Goal: Information Seeking & Learning: Learn about a topic

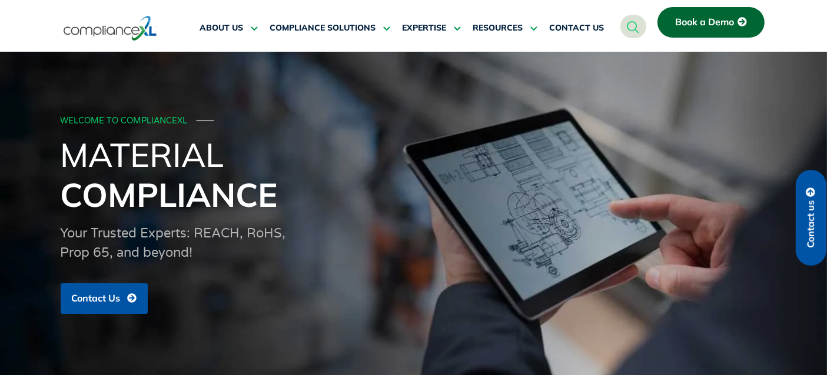
click at [346, 31] on span "COMPLIANCE SOLUTIONS" at bounding box center [322, 28] width 106 height 11
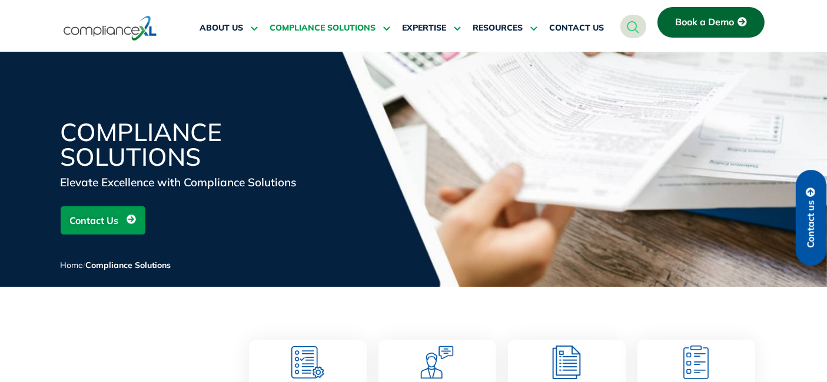
click at [361, 148] on div "Compliance Solutions Elevate Excellence with Compliance Solutions Contact Us Ho…" at bounding box center [414, 203] width 706 height 167
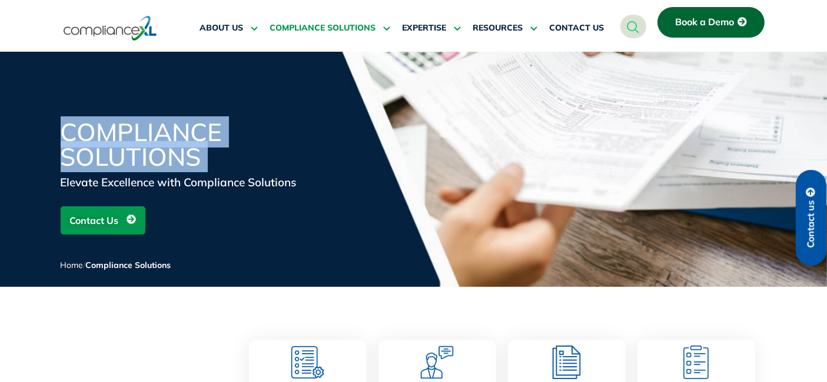
click at [361, 148] on div "Compliance Solutions Elevate Excellence with Compliance Solutions Contact Us Ho…" at bounding box center [414, 203] width 706 height 167
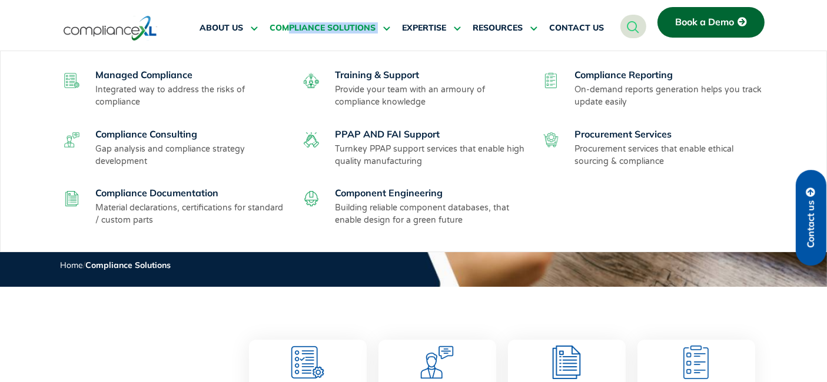
drag, startPoint x: 0, startPoint y: 0, endPoint x: 288, endPoint y: 28, distance: 289.6
click at [288, 28] on ul "ABOUT US Executive Team Meet Our Executive Team Leading the Way Leadership Insi…" at bounding box center [402, 28] width 420 height 28
click at [261, 43] on div "ABOUT US Executive Team Meet Our Executive Team Leading the Way Leadership Insi…" at bounding box center [401, 31] width 425 height 50
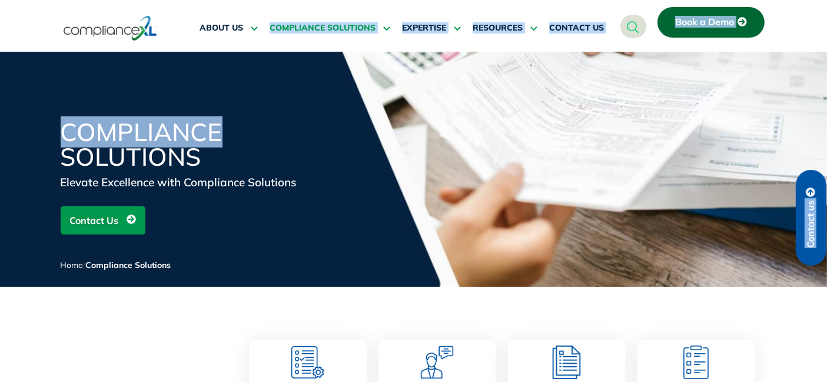
click at [259, 61] on div "Compliance Solutions Elevate Excellence with Compliance Solutions Contact Us Ho…" at bounding box center [413, 169] width 827 height 235
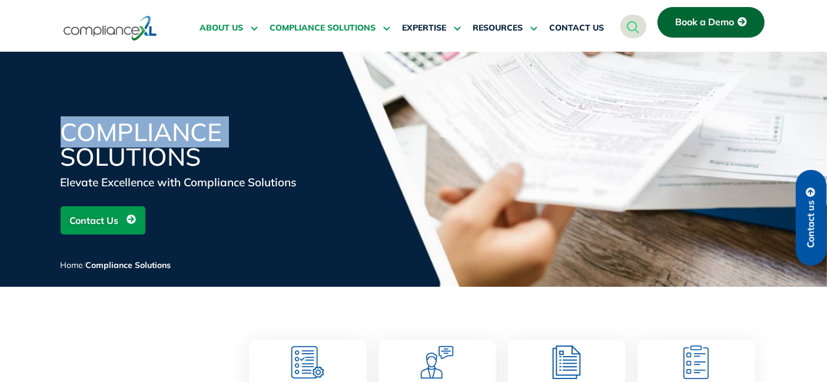
drag, startPoint x: 259, startPoint y: 61, endPoint x: 253, endPoint y: 22, distance: 39.4
click at [258, 55] on div "Compliance Solutions Elevate Excellence with Compliance Solutions Contact Us Ho…" at bounding box center [413, 169] width 827 height 235
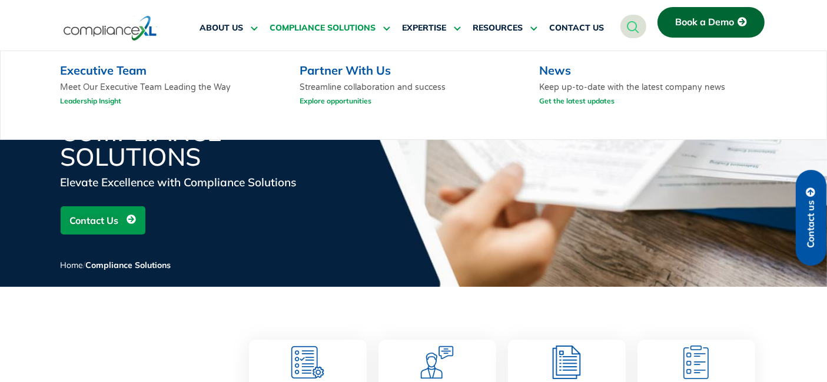
click at [269, 13] on div "ABOUT US Executive Team Meet Our Executive Team Leading the Way Leadership Insi…" at bounding box center [402, 25] width 420 height 28
click at [286, 14] on div "ABOUT US Executive Team Meet Our Executive Team Leading the Way Leadership Insi…" at bounding box center [402, 25] width 420 height 28
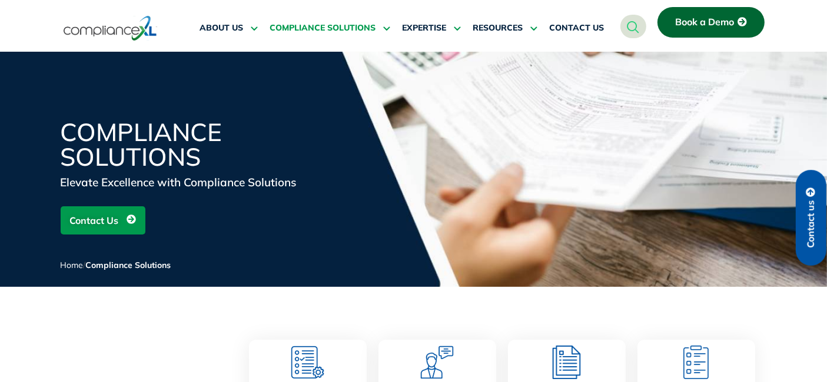
click at [358, 49] on div "ABOUT US Executive Team Meet Our Executive Team Leading the Way Leadership Insi…" at bounding box center [401, 31] width 425 height 50
click at [359, 59] on div "Managed Compliance Integrated way to address the risks of compliance Training &…" at bounding box center [413, 152] width 827 height 202
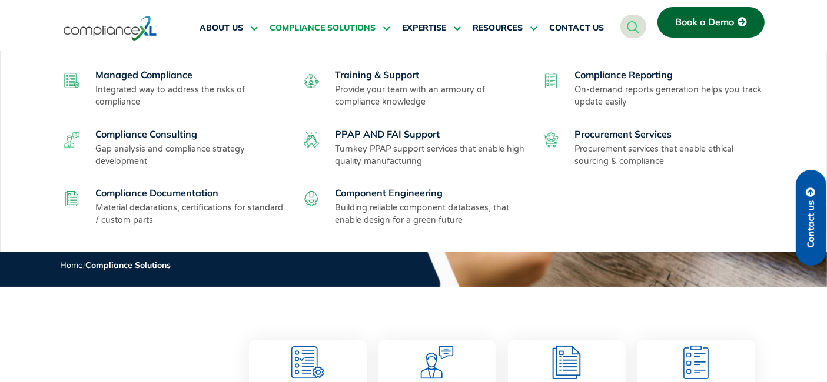
click at [359, 68] on div "Managed Compliance Integrated way to address the risks of compliance Training &…" at bounding box center [413, 151] width 706 height 177
click at [359, 69] on link "Training & Support" at bounding box center [377, 75] width 84 height 12
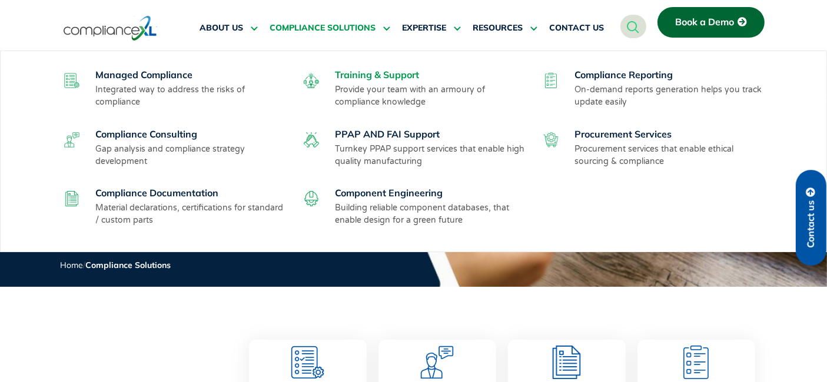
click at [359, 69] on link "Training & Support" at bounding box center [377, 75] width 84 height 12
drag, startPoint x: 359, startPoint y: 69, endPoint x: 357, endPoint y: 80, distance: 11.0
click at [357, 77] on link "Training & Support" at bounding box center [377, 75] width 84 height 12
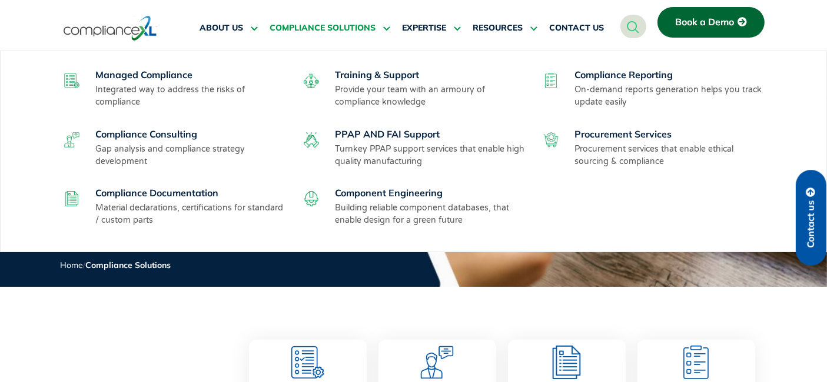
click at [356, 81] on div "Training & Support Provide your team with an armoury of compliance knowledge" at bounding box center [431, 88] width 192 height 39
click at [354, 101] on p "Provide your team with an armoury of compliance knowledge" at bounding box center [431, 96] width 192 height 25
click at [356, 116] on div "Managed Compliance Integrated way to address the risks of compliance Training &…" at bounding box center [413, 151] width 706 height 177
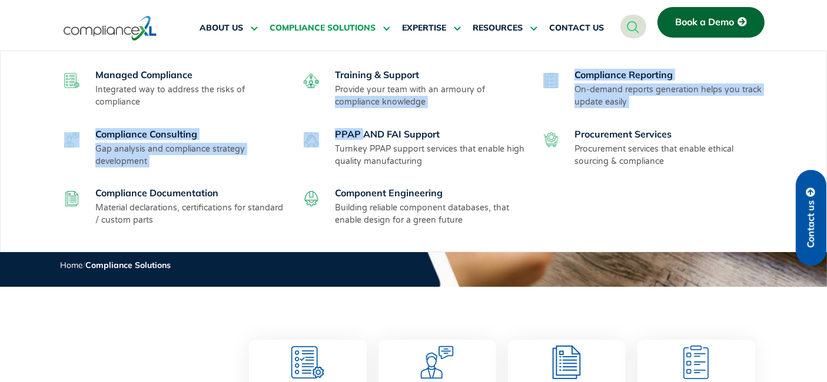
drag, startPoint x: 356, startPoint y: 116, endPoint x: 360, endPoint y: 126, distance: 10.3
click at [359, 125] on div "Managed Compliance Integrated way to address the risks of compliance Training &…" at bounding box center [413, 151] width 706 height 177
click at [360, 126] on div "Managed Compliance Integrated way to address the risks of compliance Training &…" at bounding box center [413, 151] width 706 height 177
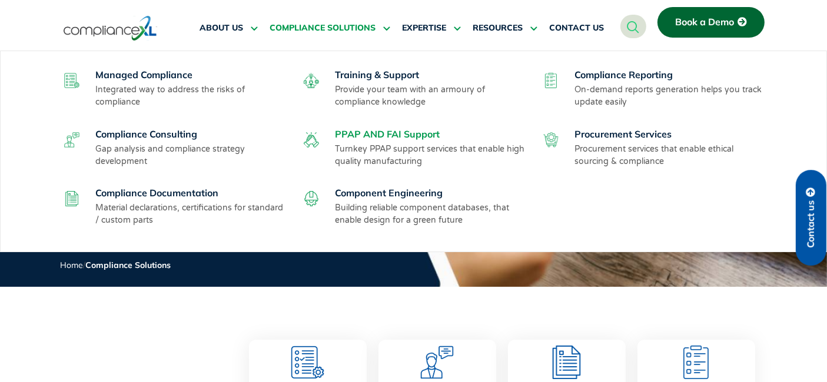
click at [361, 128] on link "PPAP AND FAI Support" at bounding box center [387, 134] width 105 height 12
click at [364, 137] on link "PPAP AND FAI Support" at bounding box center [387, 134] width 105 height 12
click at [368, 146] on p "Turnkey PPAP support services that enable high quality manufacturing" at bounding box center [431, 155] width 192 height 25
click at [373, 155] on p "Turnkey PPAP support services that enable high quality manufacturing" at bounding box center [431, 155] width 192 height 25
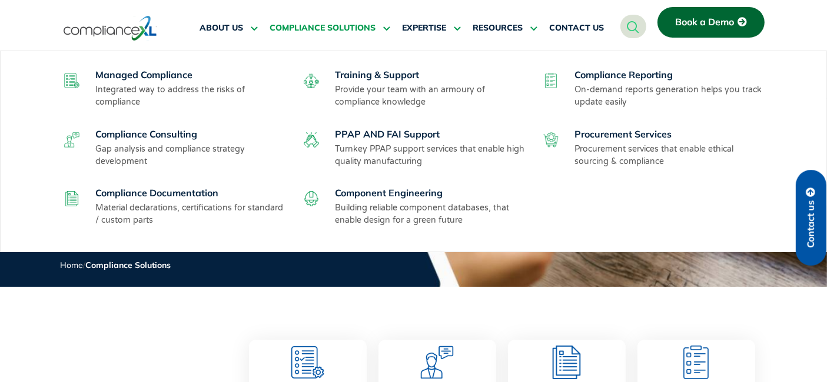
click at [378, 167] on p "Turnkey PPAP support services that enable high quality manufacturing" at bounding box center [431, 155] width 192 height 25
click at [378, 167] on div "PPAP AND FAI Support Turnkey PPAP support services that enable high quality man…" at bounding box center [413, 151] width 228 height 47
click at [380, 172] on div "PPAP AND FAI Support Turnkey PPAP support services that enable high quality man…" at bounding box center [413, 151] width 228 height 47
click at [380, 174] on div "PPAP AND FAI Support Turnkey PPAP support services that enable high quality man…" at bounding box center [413, 151] width 228 height 47
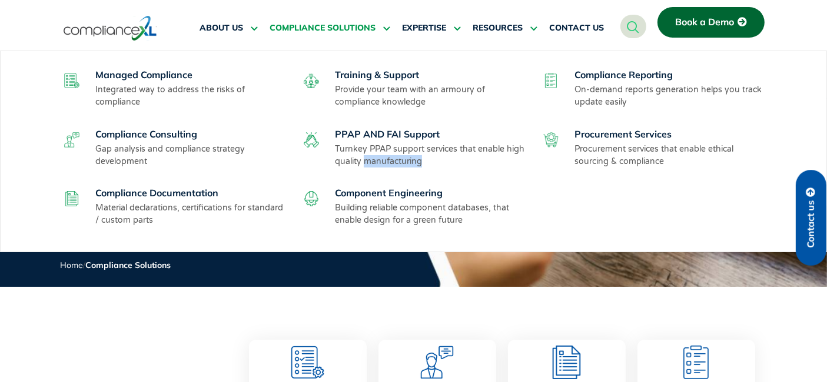
click at [380, 175] on div "PPAP AND FAI Support Turnkey PPAP support services that enable high quality man…" at bounding box center [413, 151] width 228 height 47
click at [380, 177] on div "Managed Compliance Integrated way to address the risks of compliance Training &…" at bounding box center [413, 151] width 706 height 177
click at [380, 179] on div "Managed Compliance Integrated way to address the risks of compliance Training &…" at bounding box center [413, 151] width 706 height 177
click at [380, 180] on div "Managed Compliance Integrated way to address the risks of compliance Training &…" at bounding box center [413, 151] width 706 height 177
click at [380, 185] on div "Managed Compliance Integrated way to address the risks of compliance Training &…" at bounding box center [413, 151] width 706 height 177
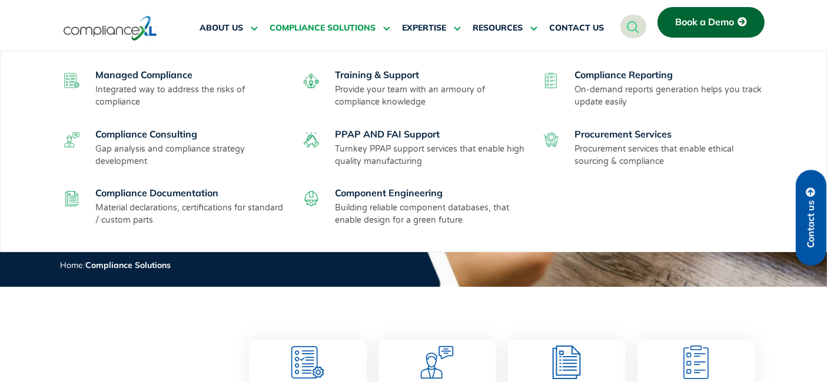
click at [380, 185] on div "Managed Compliance Integrated way to address the risks of compliance Training &…" at bounding box center [413, 151] width 706 height 177
click at [380, 188] on link "Component Engineering" at bounding box center [389, 193] width 108 height 12
click at [380, 189] on link "Component Engineering" at bounding box center [389, 193] width 108 height 12
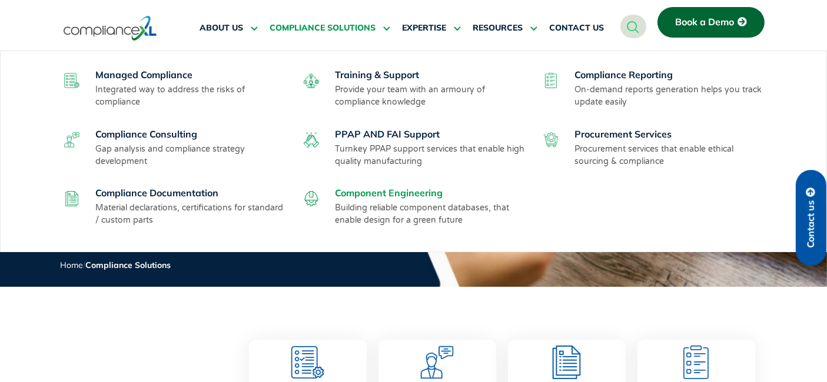
click at [380, 191] on link "Component Engineering" at bounding box center [389, 193] width 108 height 12
click at [380, 192] on link "Component Engineering" at bounding box center [389, 193] width 108 height 12
click at [374, 193] on link "Component Engineering" at bounding box center [389, 193] width 108 height 12
click at [315, 187] on li "Component Engineering Building reliable component databases, that enable design…" at bounding box center [413, 206] width 228 height 39
drag, startPoint x: 276, startPoint y: 182, endPoint x: 262, endPoint y: 178, distance: 14.7
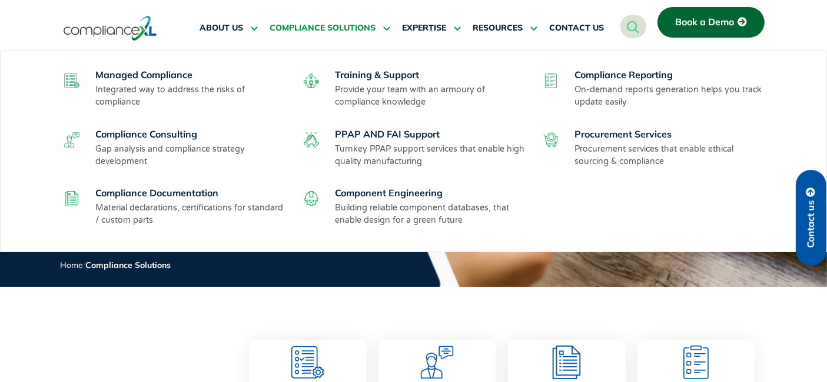
click at [272, 181] on div "Managed Compliance Integrated way to address the risks of compliance Training &…" at bounding box center [413, 151] width 706 height 177
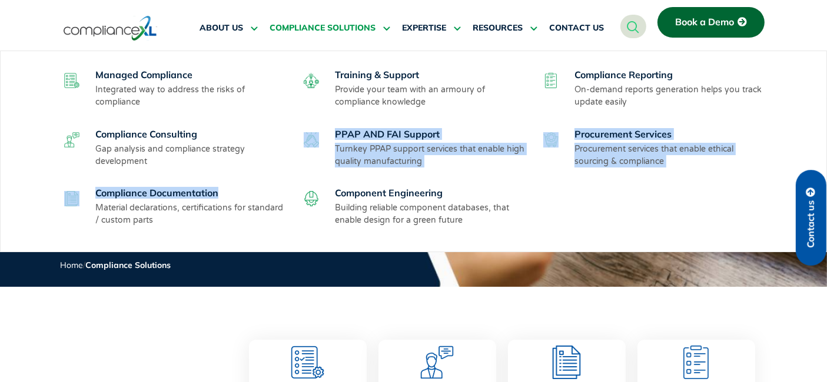
click at [246, 178] on div "Managed Compliance Integrated way to address the risks of compliance Training &…" at bounding box center [413, 151] width 706 height 177
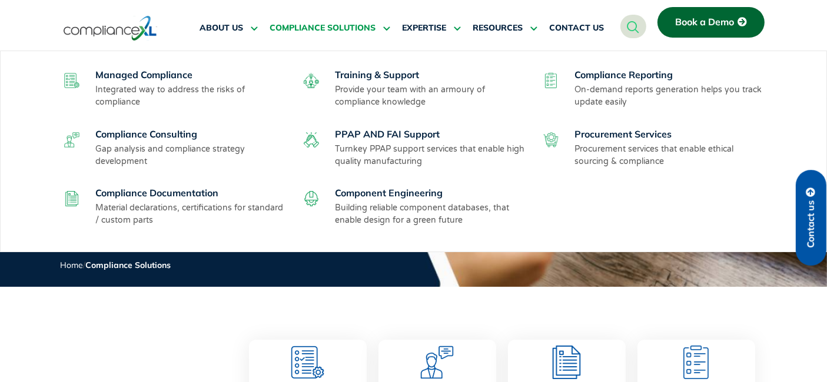
click at [244, 178] on div "Managed Compliance Integrated way to address the risks of compliance Training &…" at bounding box center [413, 151] width 706 height 177
click at [234, 152] on p "Gap analysis and compliance strategy development" at bounding box center [191, 155] width 192 height 25
click at [234, 148] on p "Gap analysis and compliance strategy development" at bounding box center [191, 155] width 192 height 25
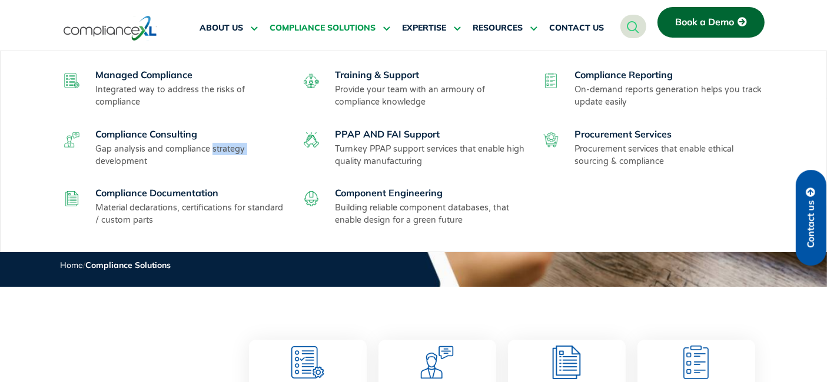
click at [234, 148] on p "Gap analysis and compliance strategy development" at bounding box center [191, 155] width 192 height 25
click at [253, 139] on div "Compliance Consulting Gap analysis and compliance strategy development" at bounding box center [191, 147] width 192 height 39
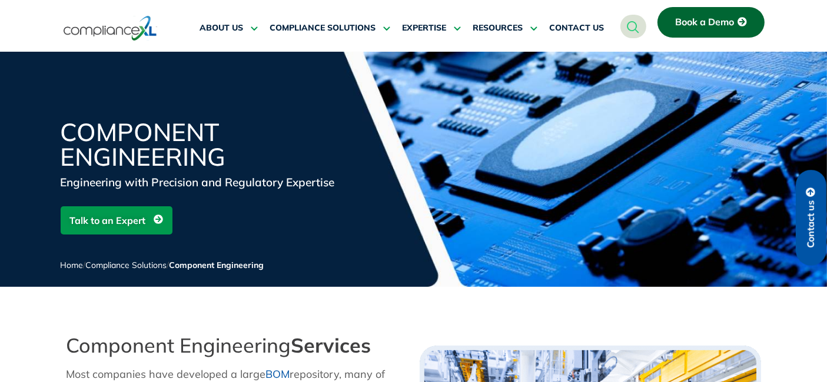
click at [381, 24] on icon at bounding box center [385, 28] width 11 height 9
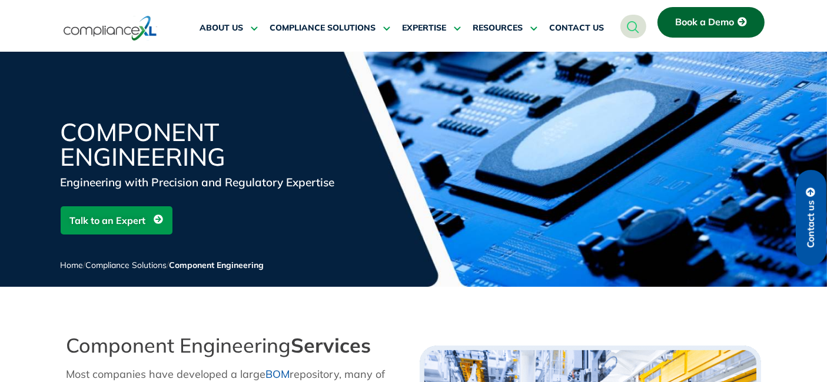
click at [381, 24] on icon at bounding box center [385, 28] width 11 height 9
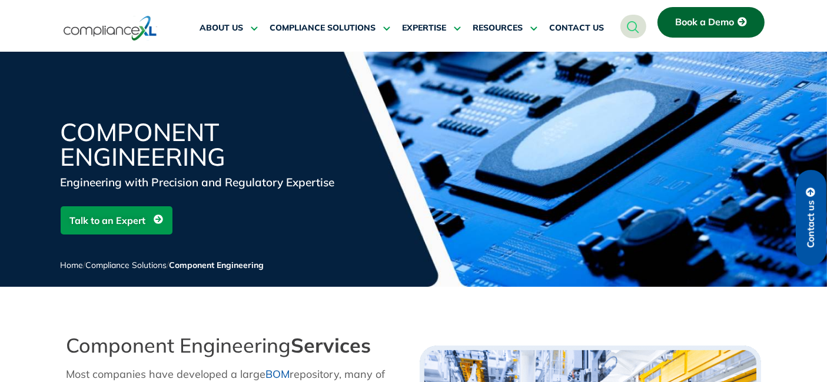
click at [381, 24] on icon at bounding box center [385, 28] width 11 height 9
drag, startPoint x: 334, startPoint y: 114, endPoint x: 357, endPoint y: 148, distance: 40.8
click at [342, 148] on div "Component Engineering Engineering with Precision and Regulatory Expertise Talk …" at bounding box center [413, 169] width 827 height 235
drag, startPoint x: 392, startPoint y: 38, endPoint x: 385, endPoint y: 32, distance: 9.3
click at [385, 33] on ul "ABOUT US Executive Team Meet Our Executive Team Leading the Way Leadership Insi…" at bounding box center [402, 28] width 420 height 28
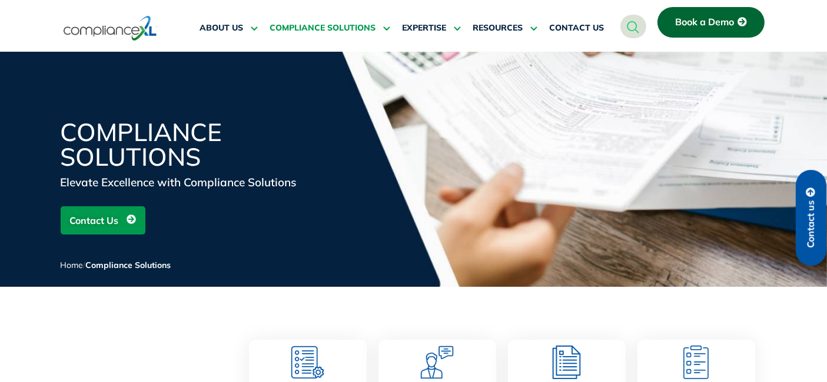
click at [388, 24] on icon at bounding box center [385, 28] width 11 height 9
click at [384, 25] on icon at bounding box center [385, 28] width 11 height 9
click at [384, 33] on link "COMPLIANCE SOLUTIONS" at bounding box center [329, 28] width 121 height 28
click at [387, 24] on icon at bounding box center [385, 28] width 11 height 9
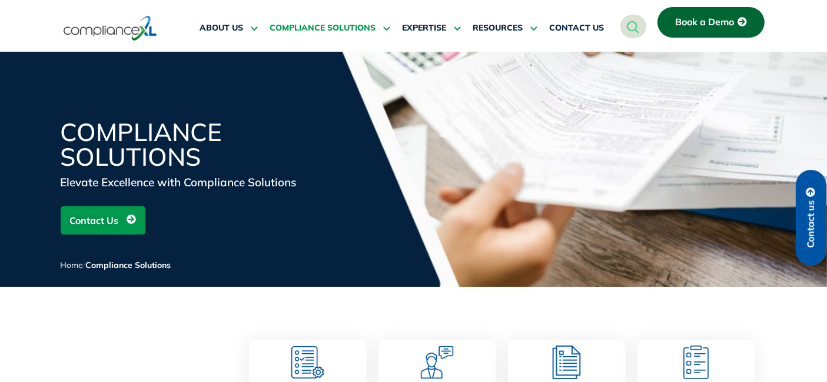
click at [387, 24] on icon at bounding box center [385, 28] width 11 height 9
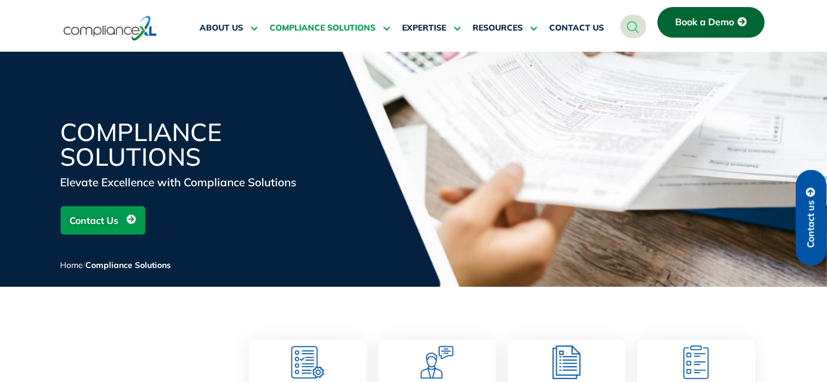
drag, startPoint x: 304, startPoint y: 157, endPoint x: 311, endPoint y: 169, distance: 13.4
click at [304, 159] on h1 "Compliance Solutions" at bounding box center [202, 144] width 282 height 49
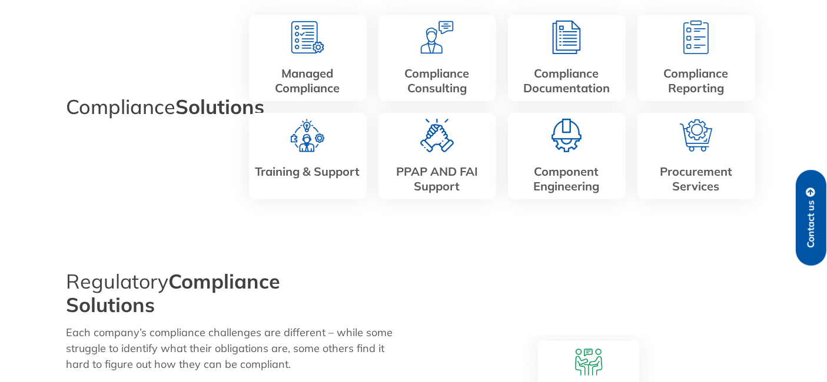
scroll to position [392, 0]
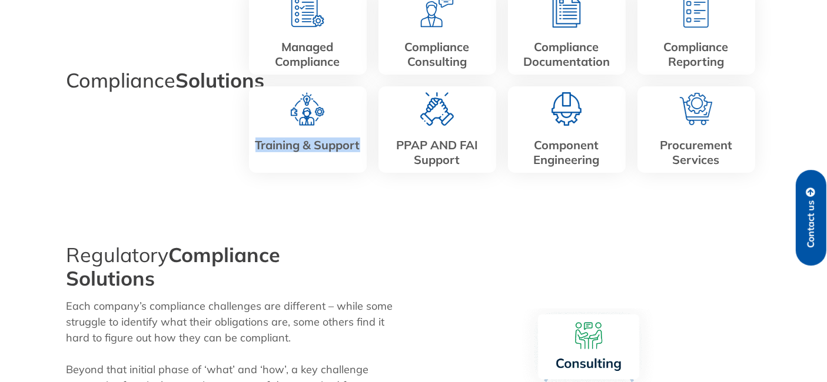
scroll to position [196, 0]
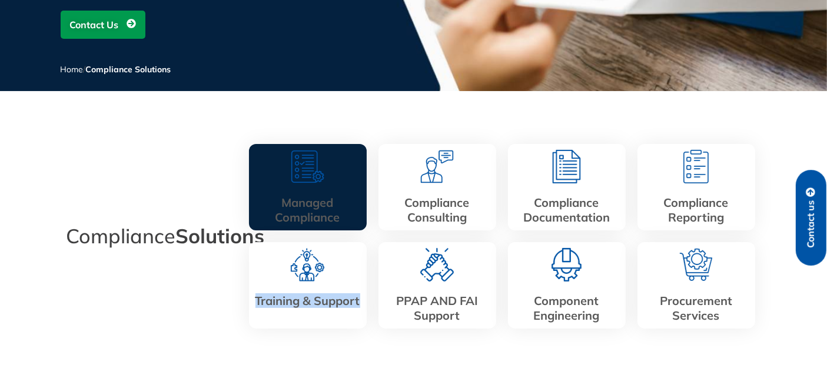
drag, startPoint x: 0, startPoint y: 0, endPoint x: 316, endPoint y: 176, distance: 361.6
click at [316, 176] on img at bounding box center [308, 167] width 34 height 34
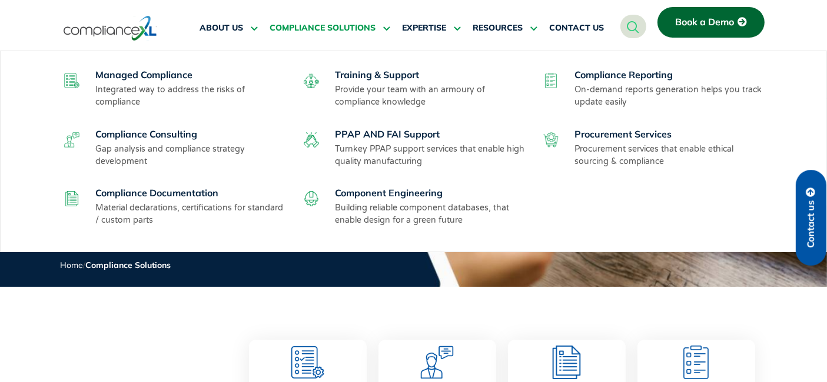
click at [378, 20] on link "COMPLIANCE SOLUTIONS" at bounding box center [329, 28] width 121 height 28
click at [351, 95] on p "Provide your team with an armoury of compliance knowledge" at bounding box center [431, 96] width 192 height 25
click at [344, 154] on p "Turnkey PPAP support services that enable high quality manufacturing" at bounding box center [431, 155] width 192 height 25
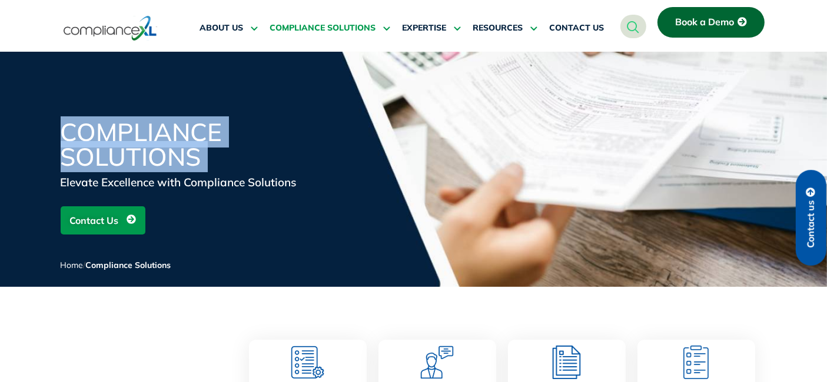
click at [364, 23] on span "COMPLIANCE SOLUTIONS" at bounding box center [322, 28] width 106 height 11
click at [365, 23] on span "COMPLIANCE SOLUTIONS" at bounding box center [322, 28] width 106 height 11
